Goal: Navigation & Orientation: Find specific page/section

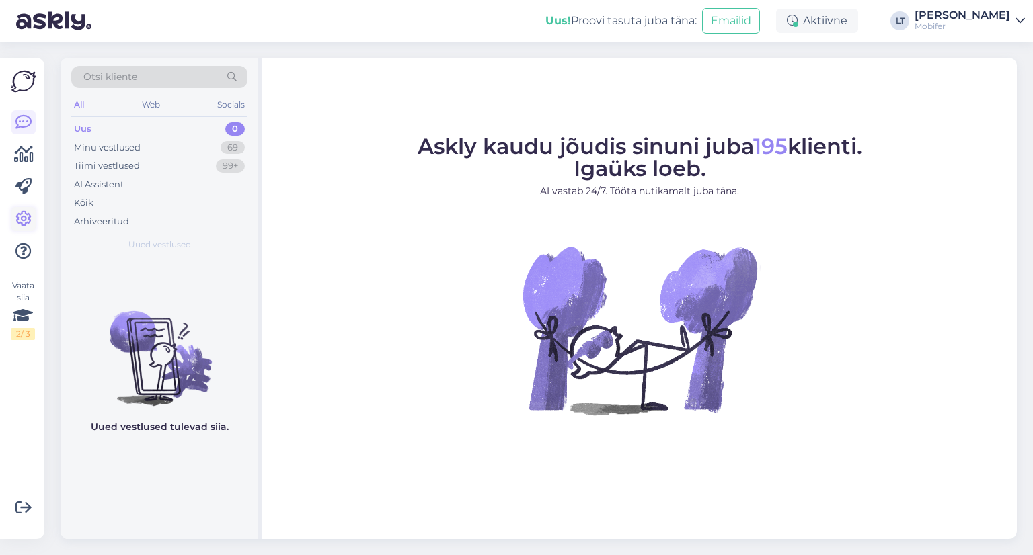
click at [22, 219] on icon at bounding box center [23, 219] width 16 height 16
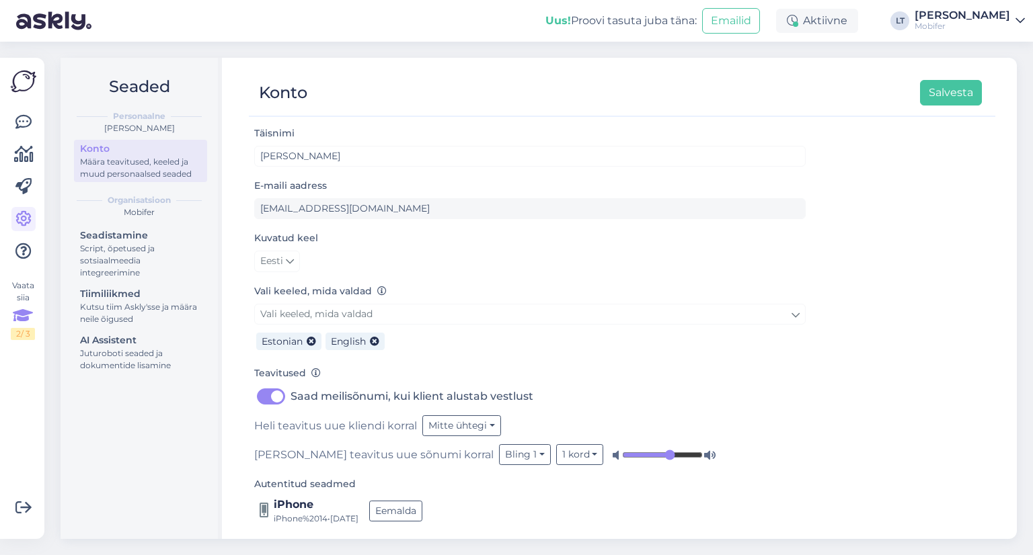
click at [25, 289] on div "Vaata siia 2 / 3" at bounding box center [23, 310] width 24 height 60
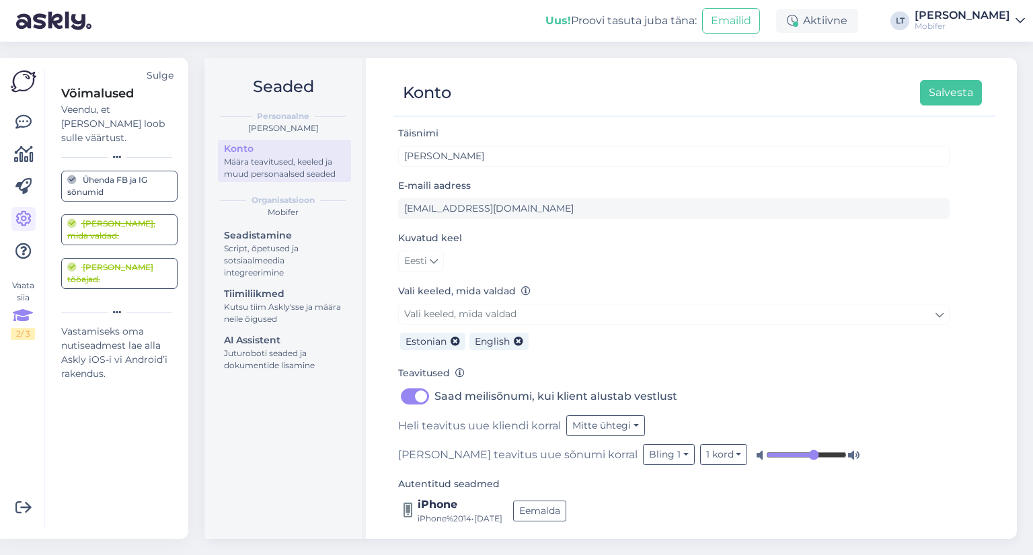
click at [1019, 25] on icon at bounding box center [1019, 20] width 9 height 11
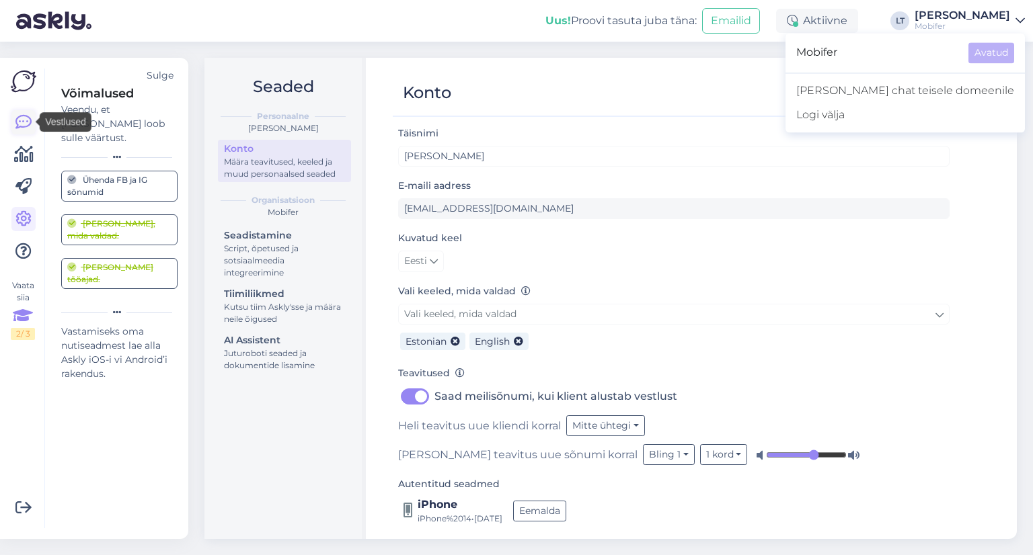
click at [24, 118] on icon at bounding box center [23, 122] width 16 height 16
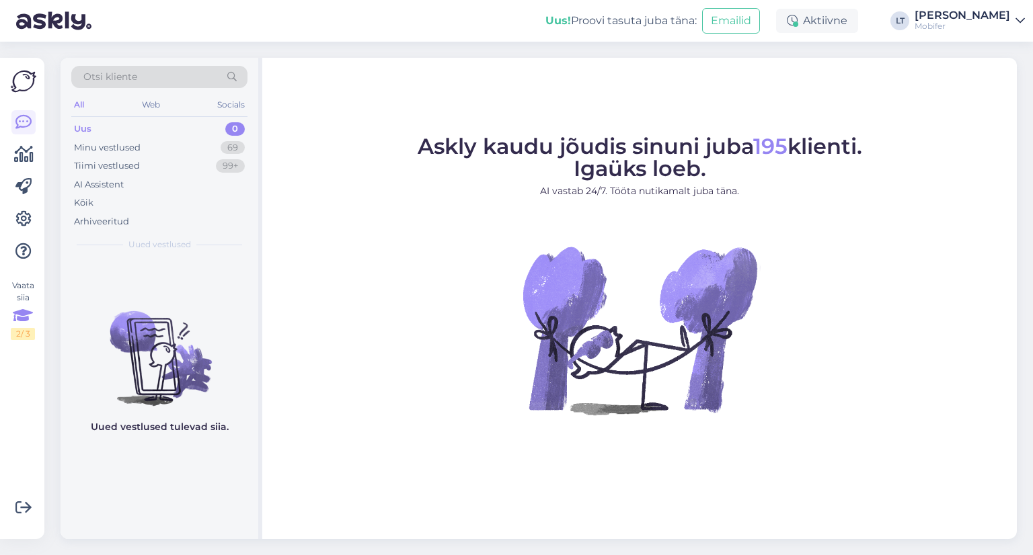
click at [22, 288] on div "Vaata siia 2 / 3" at bounding box center [23, 310] width 24 height 60
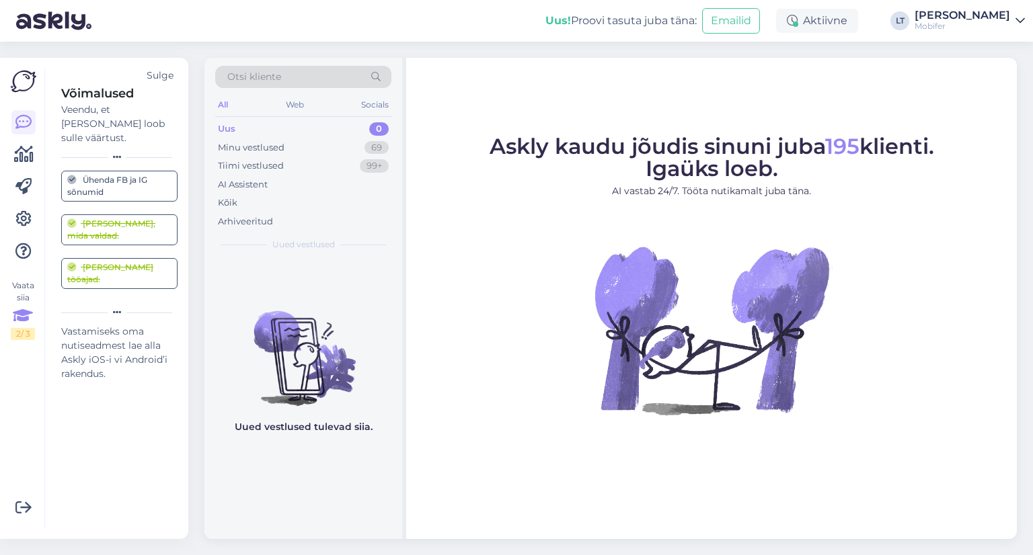
click at [22, 288] on div "Vaata siia 2 / 3" at bounding box center [23, 310] width 24 height 60
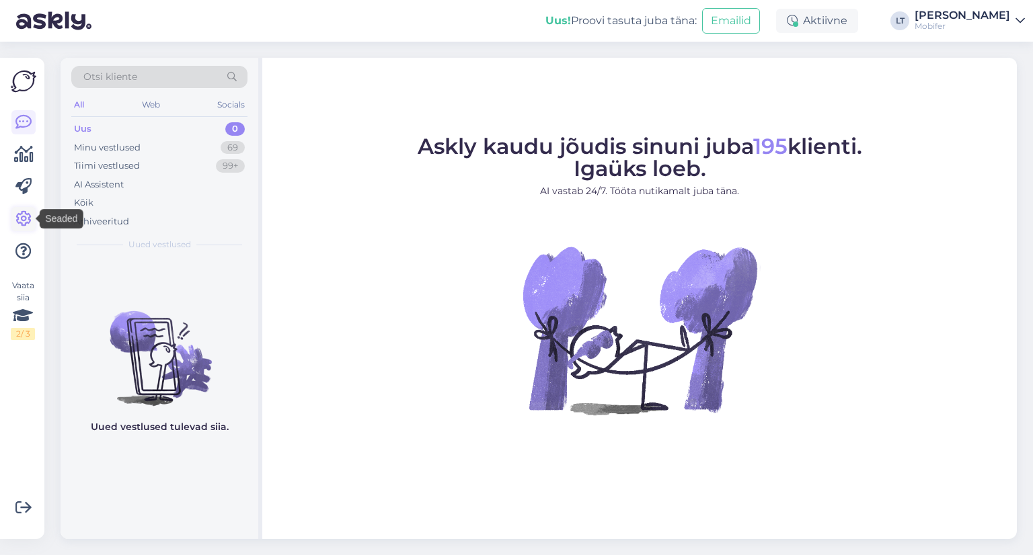
click at [19, 212] on icon at bounding box center [23, 219] width 16 height 16
